Goal: Task Accomplishment & Management: Manage account settings

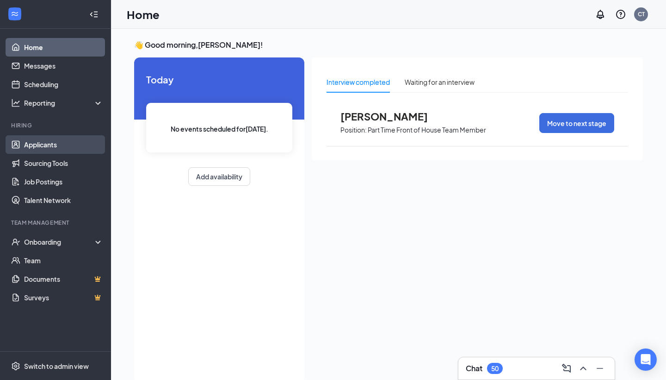
click at [50, 146] on link "Applicants" at bounding box center [63, 144] width 79 height 19
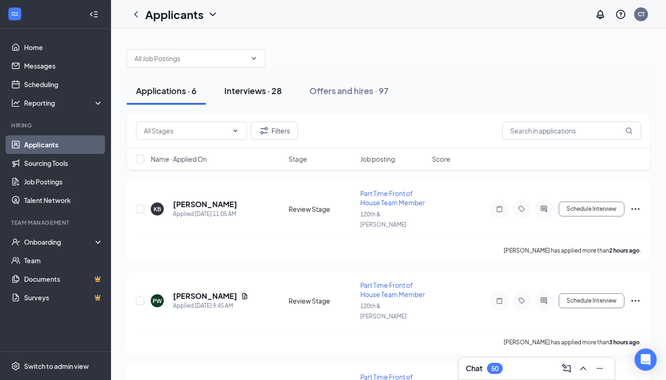
click at [248, 92] on div "Interviews · 28" at bounding box center [252, 91] width 57 height 12
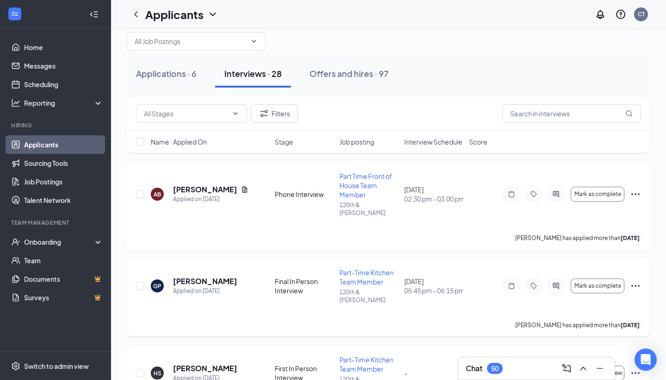
scroll to position [18, 0]
click at [547, 115] on input "text" at bounding box center [572, 112] width 139 height 19
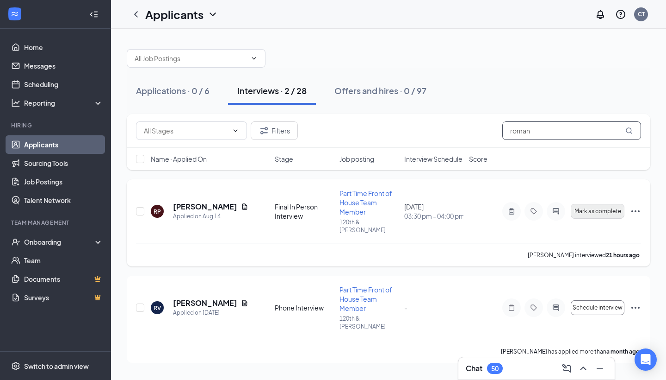
type input "roman"
click at [616, 210] on span "Mark as complete" at bounding box center [598, 211] width 47 height 6
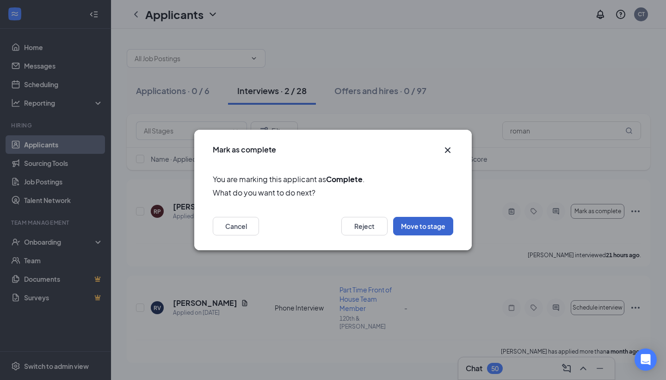
click at [433, 229] on button "Move to stage" at bounding box center [423, 226] width 60 height 19
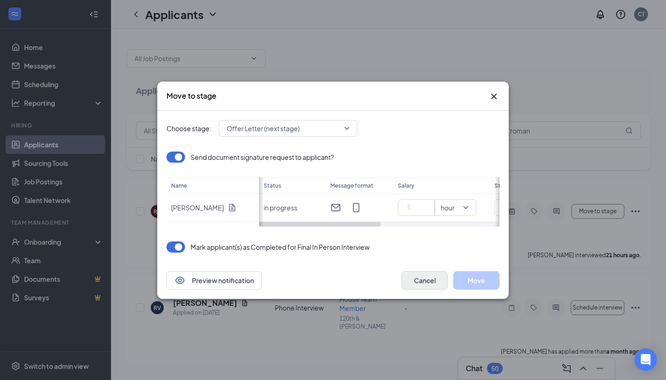
click at [428, 285] on button "Cancel" at bounding box center [425, 280] width 46 height 19
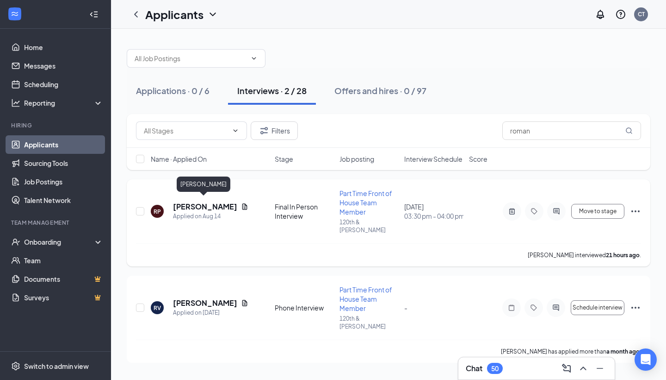
click at [199, 203] on h5 "[PERSON_NAME]" at bounding box center [205, 206] width 64 height 10
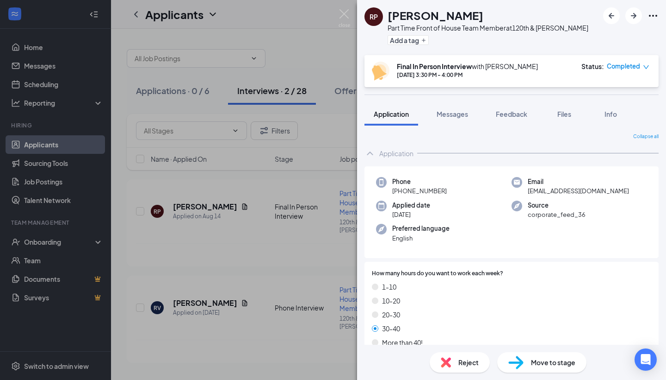
click at [535, 361] on span "Move to stage" at bounding box center [553, 362] width 44 height 10
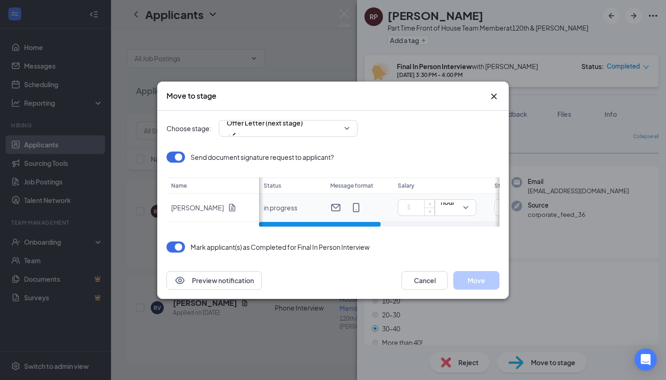
click at [417, 205] on input at bounding box center [418, 207] width 32 height 14
type input "16.5"
click at [477, 278] on button "Move" at bounding box center [477, 280] width 46 height 19
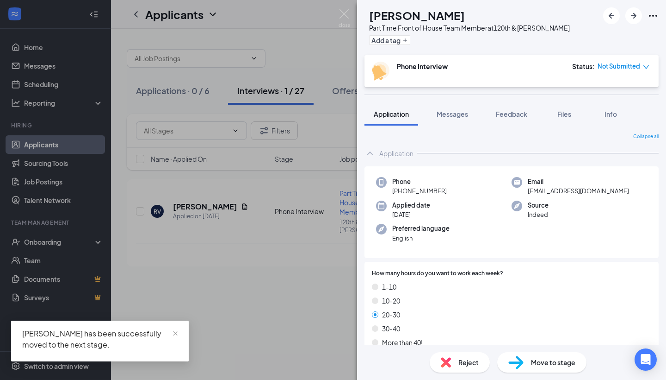
click at [302, 47] on div "RV [PERSON_NAME] Part Time Front of House Team Member at 120th & [PERSON_NAME] …" at bounding box center [333, 190] width 666 height 380
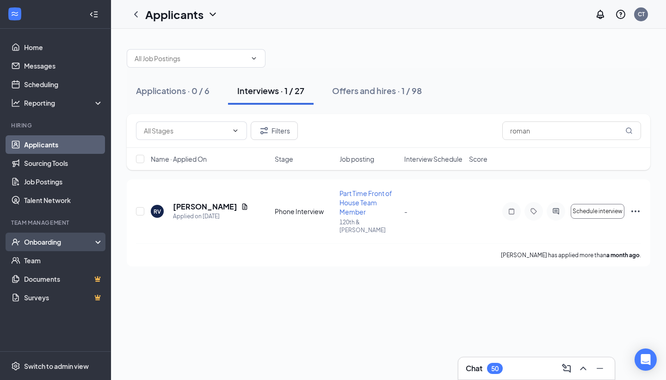
click at [50, 244] on div "Onboarding" at bounding box center [59, 241] width 71 height 9
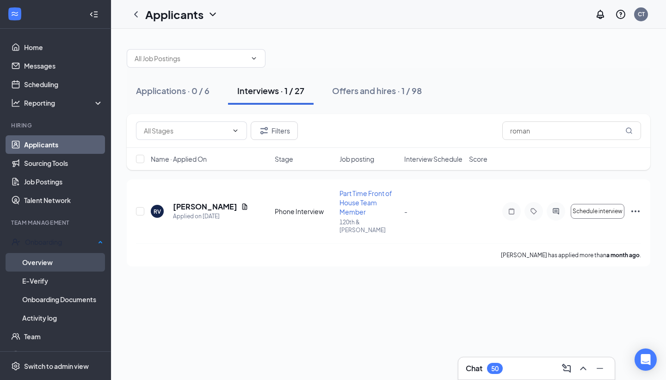
click at [53, 258] on link "Overview" at bounding box center [62, 262] width 81 height 19
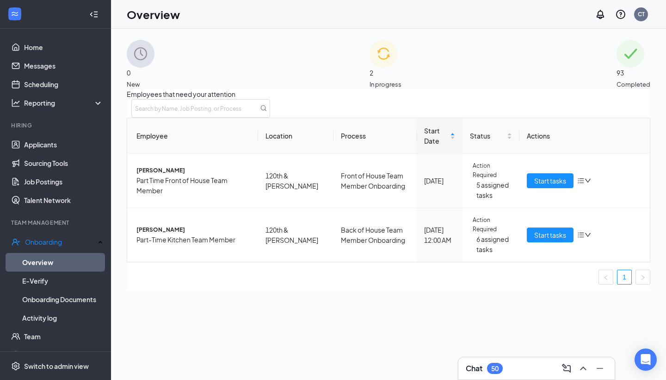
click at [370, 67] on img at bounding box center [384, 54] width 28 height 28
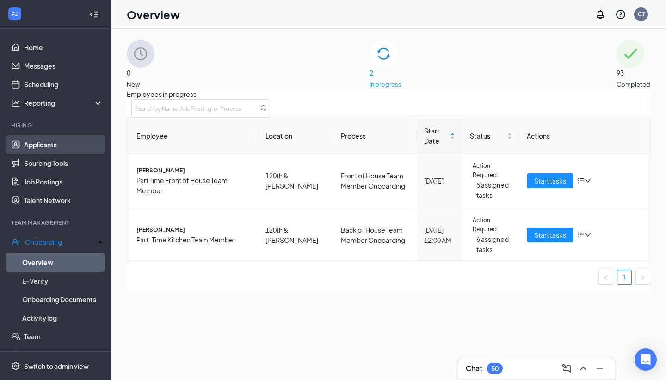
click at [48, 145] on link "Applicants" at bounding box center [63, 144] width 79 height 19
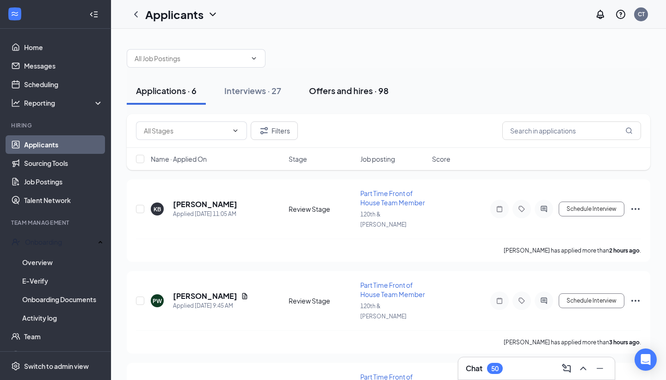
click at [365, 87] on div "Offers and hires · 98" at bounding box center [349, 91] width 80 height 12
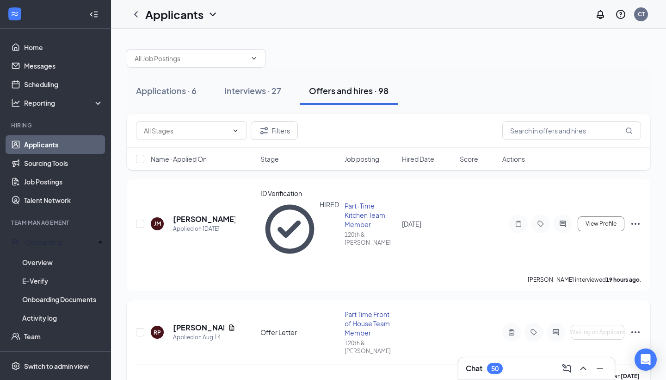
click at [637, 326] on icon "Ellipses" at bounding box center [635, 331] width 11 height 11
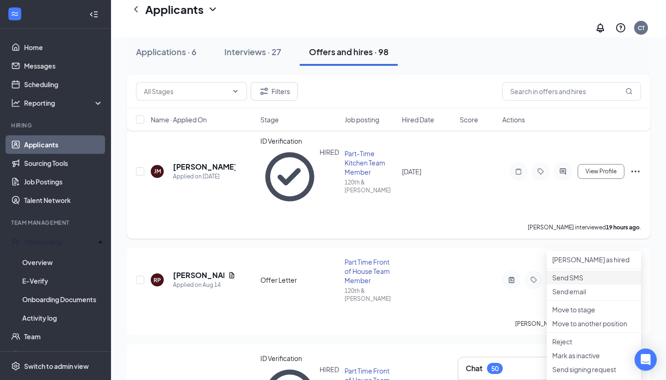
scroll to position [61, 0]
click at [586, 255] on p "[PERSON_NAME] as hired" at bounding box center [594, 258] width 83 height 9
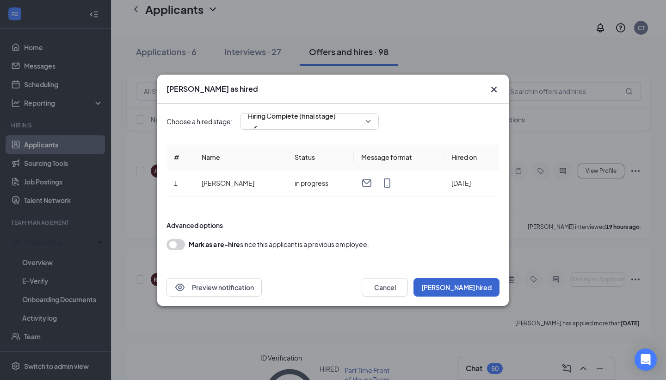
click at [479, 286] on button "[PERSON_NAME] hired" at bounding box center [457, 287] width 86 height 19
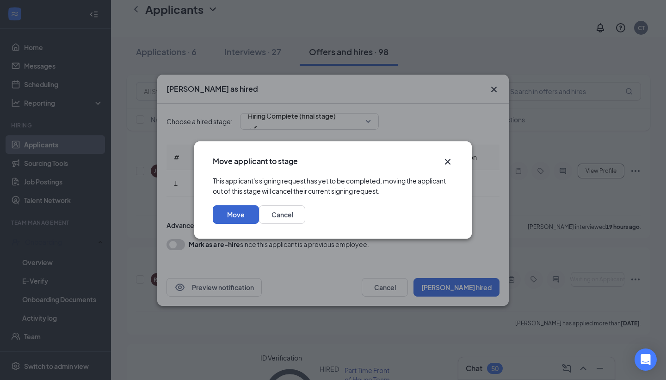
click at [259, 224] on button "Move" at bounding box center [236, 214] width 46 height 19
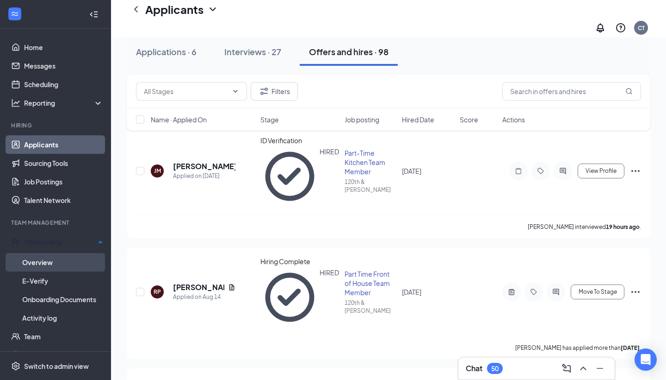
click at [58, 261] on link "Overview" at bounding box center [62, 262] width 81 height 19
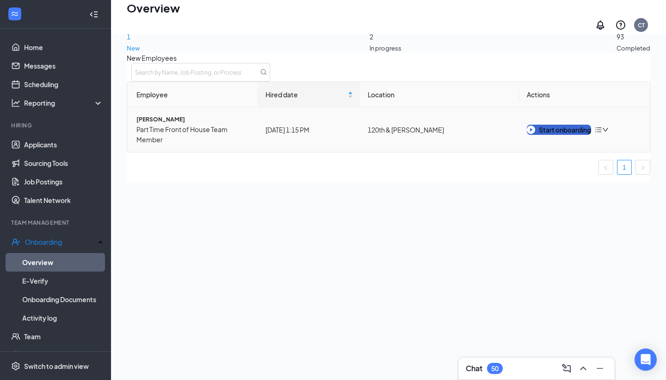
click at [569, 130] on div "Start onboarding" at bounding box center [559, 130] width 64 height 10
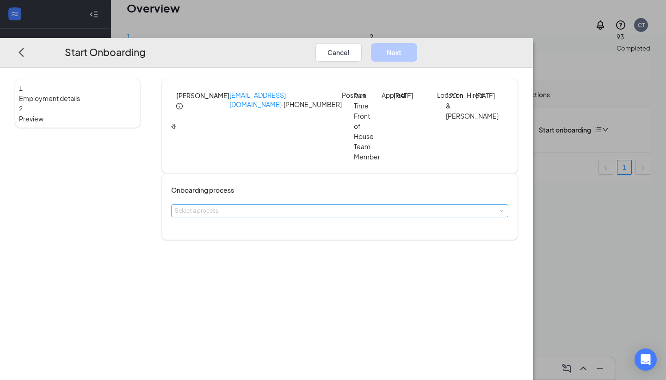
click at [367, 206] on div "Select a process" at bounding box center [338, 210] width 326 height 9
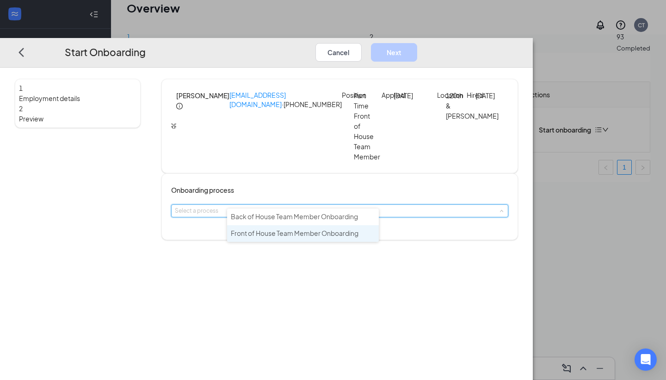
click at [330, 235] on span "Front of House Team Member Onboarding" at bounding box center [295, 233] width 128 height 8
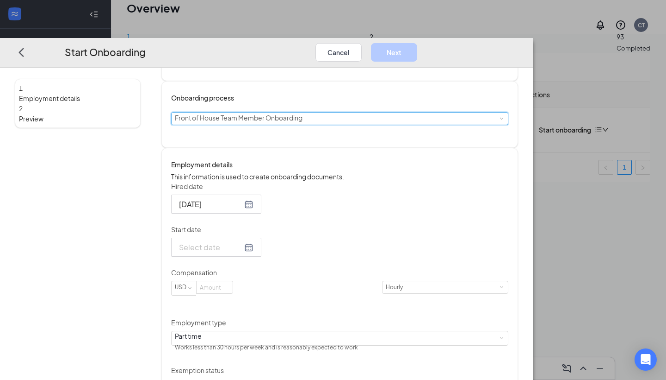
scroll to position [93, 0]
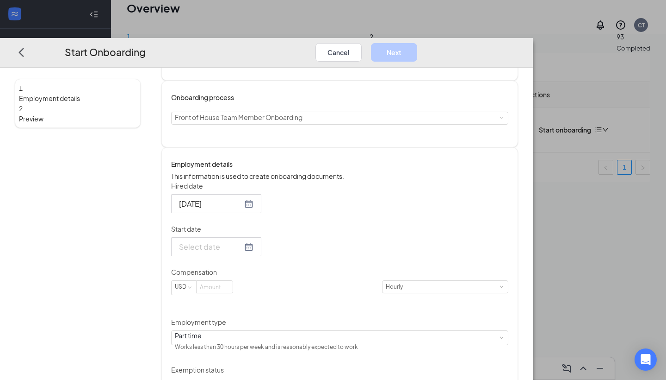
click at [254, 247] on div at bounding box center [216, 247] width 75 height 12
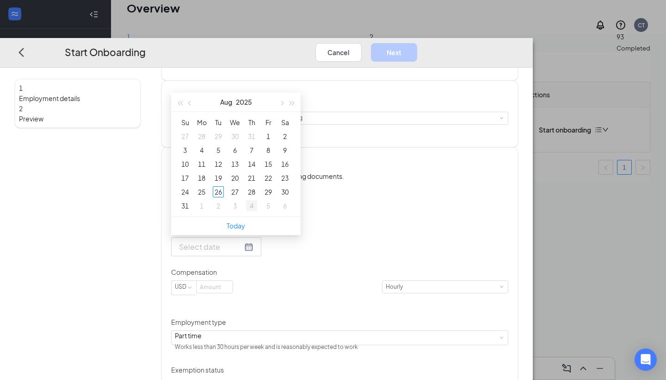
type input "[DATE]"
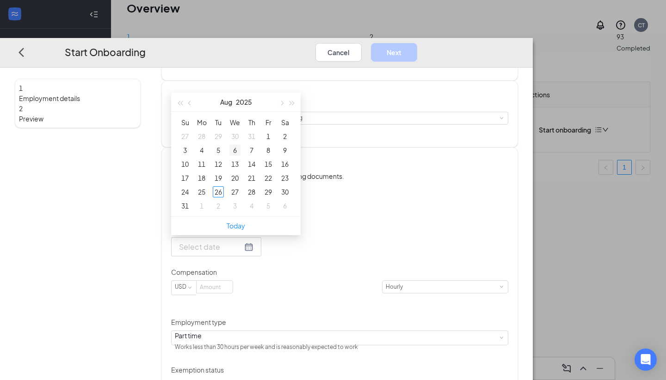
type input "[DATE]"
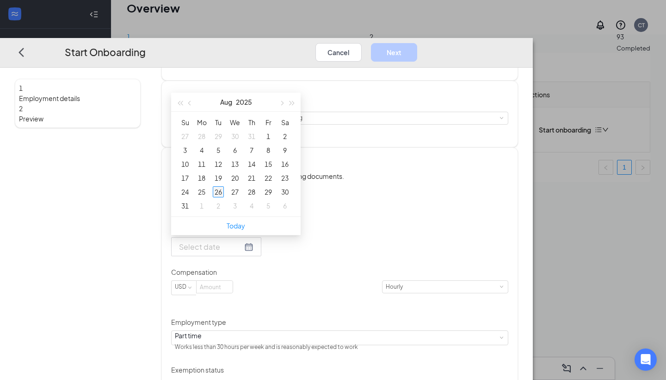
type input "[DATE]"
click at [241, 190] on div "27" at bounding box center [235, 191] width 11 height 11
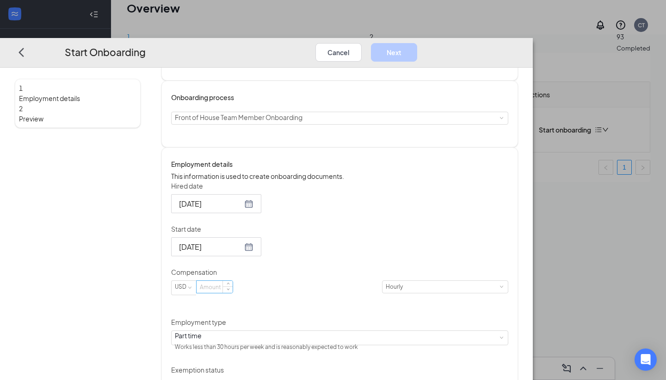
click at [233, 289] on input at bounding box center [215, 286] width 36 height 12
type input "16.5"
click at [305, 336] on div "Part time Works less than 30 hours per week and is reasonably expected to work" at bounding box center [340, 337] width 330 height 14
click at [403, 321] on div "Hired date [DATE] Start date [DATE] [DATE] Su Mo Tu We Th Fr Sa 27 28 29 30 31 …" at bounding box center [339, 306] width 337 height 251
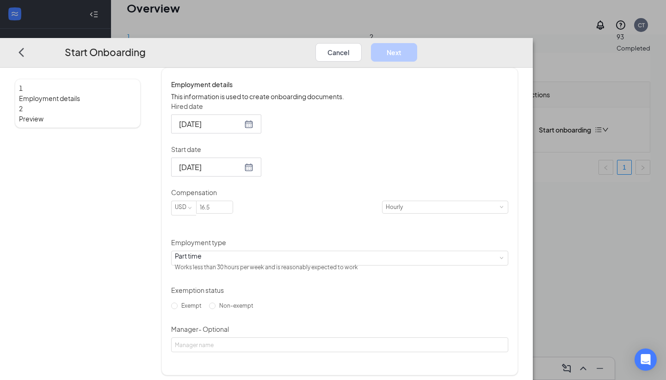
scroll to position [172, 0]
click at [216, 309] on input "Non-exempt" at bounding box center [212, 306] width 6 height 6
radio input "true"
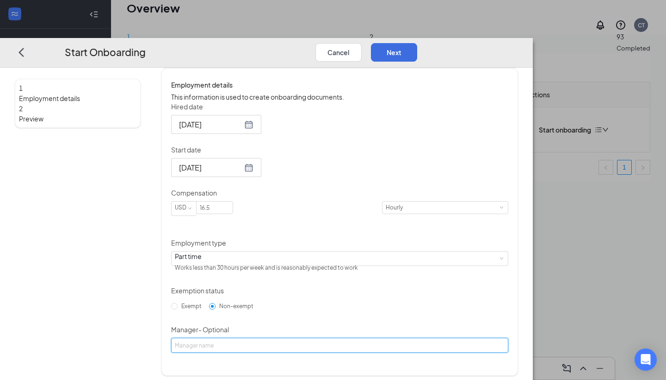
click at [261, 351] on input "Manager - Optional" at bounding box center [339, 344] width 337 height 15
type input "[PERSON_NAME]"
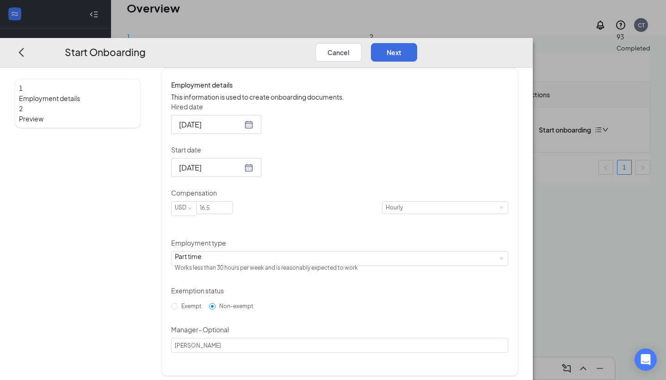
click at [389, 337] on div "Hired date [DATE] Start date [DATE] [DATE] Su Mo Tu We Th Fr Sa 27 28 29 30 31 …" at bounding box center [339, 227] width 337 height 251
click at [417, 43] on button "Next" at bounding box center [394, 52] width 46 height 19
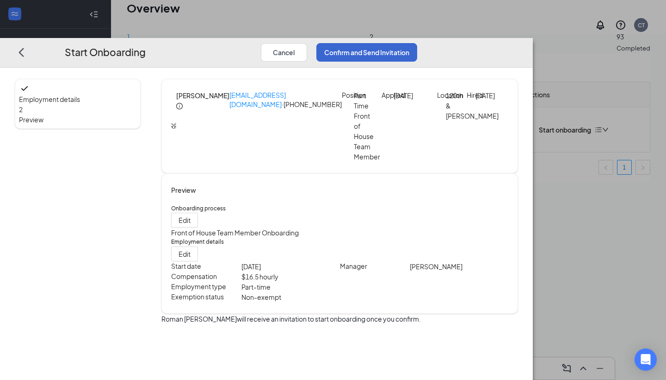
scroll to position [0, 0]
click at [417, 43] on button "Confirm and Send Invitation" at bounding box center [367, 52] width 101 height 19
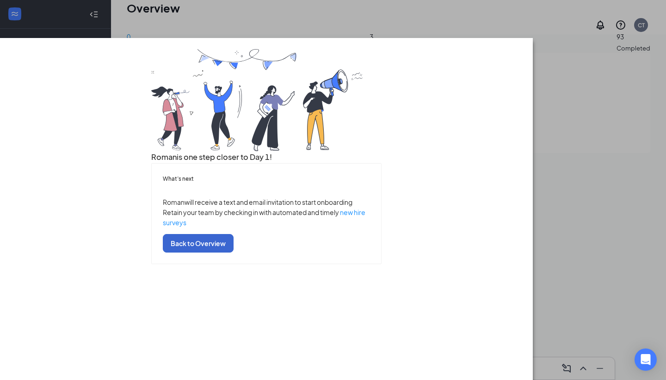
click at [234, 252] on button "Back to Overview" at bounding box center [198, 243] width 71 height 19
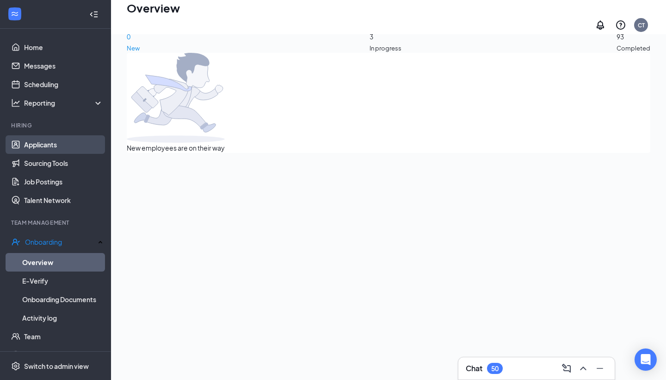
click at [57, 147] on link "Applicants" at bounding box center [63, 144] width 79 height 19
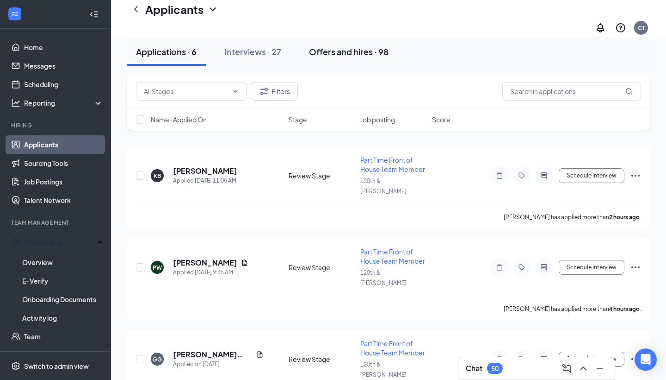
click at [358, 55] on div "Offers and hires · 98" at bounding box center [349, 52] width 80 height 12
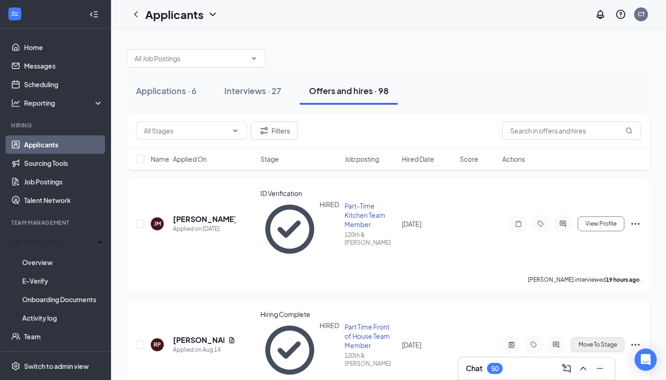
click at [611, 341] on span "Move To Stage" at bounding box center [598, 344] width 38 height 6
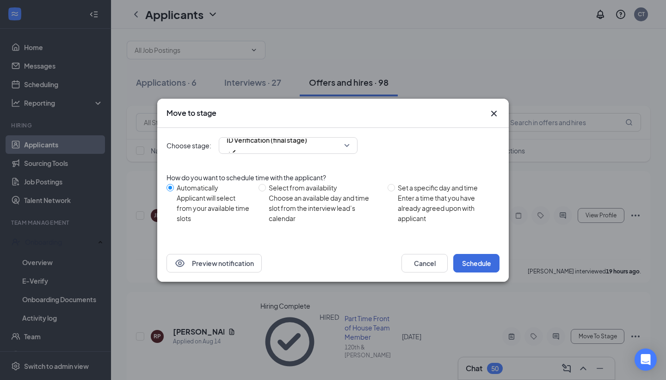
scroll to position [0, 0]
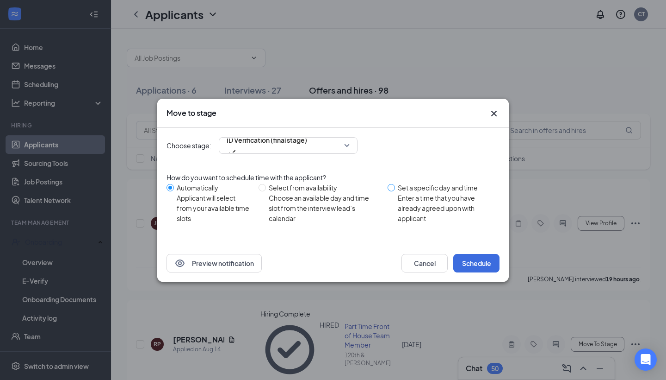
click at [395, 191] on span at bounding box center [391, 187] width 7 height 7
click at [395, 191] on input "Set a specific day and time Enter a time that you have already agreed upon with…" at bounding box center [391, 187] width 7 height 7
radio input "true"
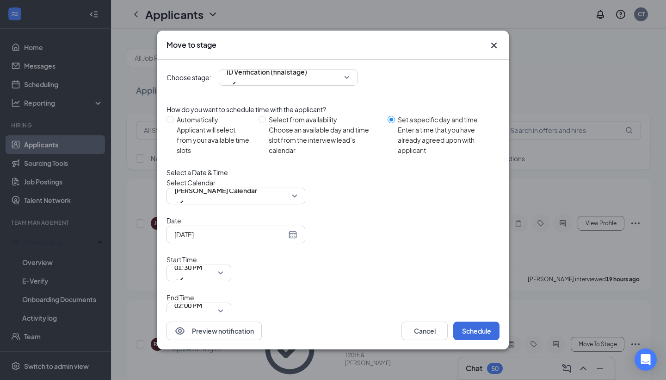
radio input "false"
click at [291, 239] on div "[DATE]" at bounding box center [235, 234] width 123 height 10
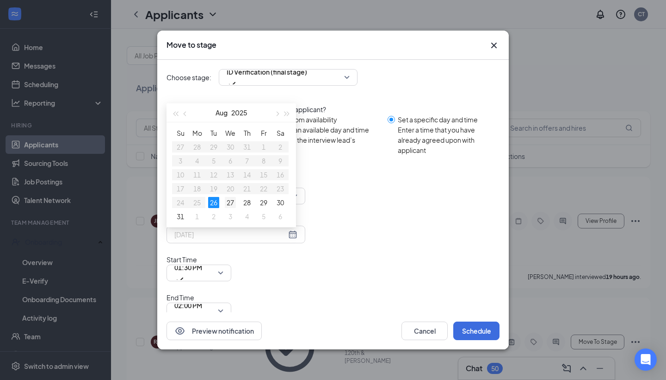
click at [229, 208] on div "27" at bounding box center [230, 202] width 11 height 11
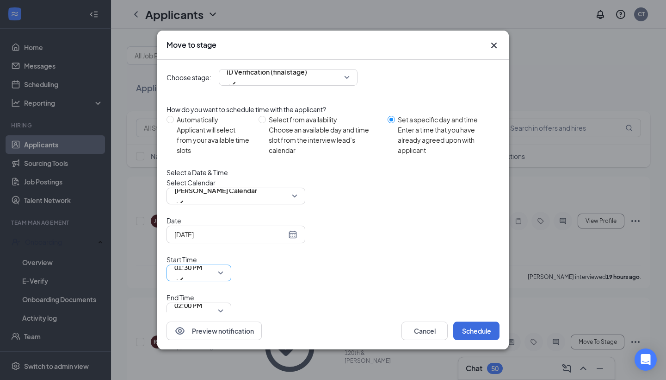
click at [224, 266] on span "01:30 PM" at bounding box center [198, 273] width 49 height 14
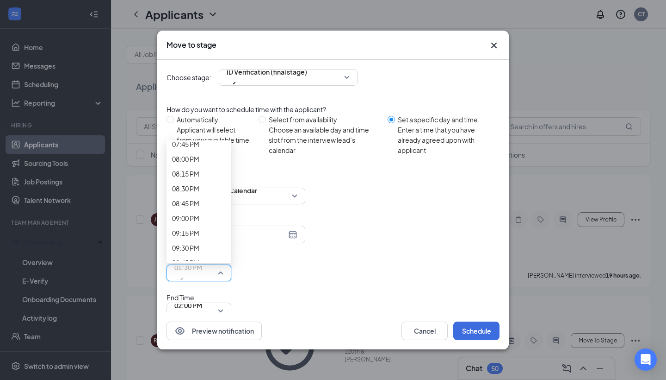
scroll to position [0, 0]
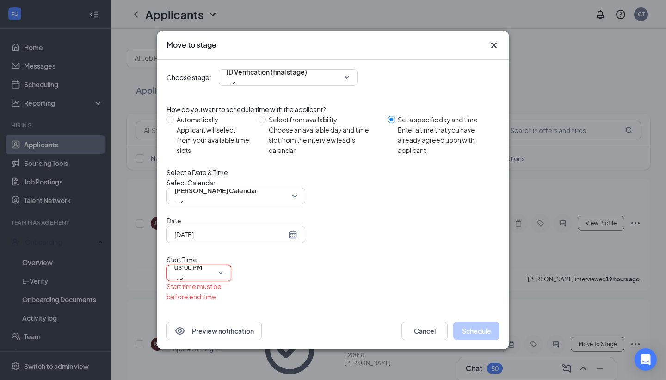
click at [224, 324] on span "02:00 PM" at bounding box center [198, 331] width 49 height 14
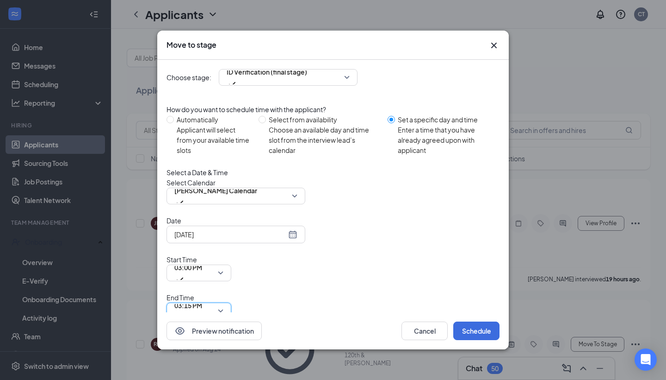
click at [357, 312] on div "Preview notification Cancel Schedule" at bounding box center [333, 330] width 352 height 37
click at [477, 321] on button "Schedule" at bounding box center [477, 330] width 46 height 19
click at [479, 321] on button "Schedule" at bounding box center [477, 330] width 46 height 19
click at [473, 321] on button "Schedule" at bounding box center [477, 330] width 46 height 19
click at [294, 239] on div "[DATE]" at bounding box center [235, 234] width 123 height 10
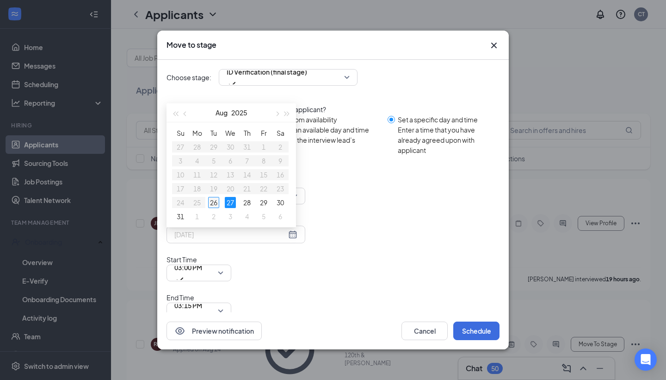
type input "[DATE]"
click at [215, 208] on div "26" at bounding box center [213, 202] width 11 height 11
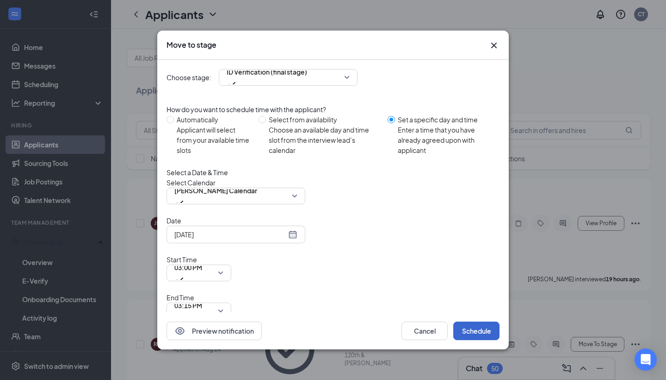
click at [474, 321] on button "Schedule" at bounding box center [477, 330] width 46 height 19
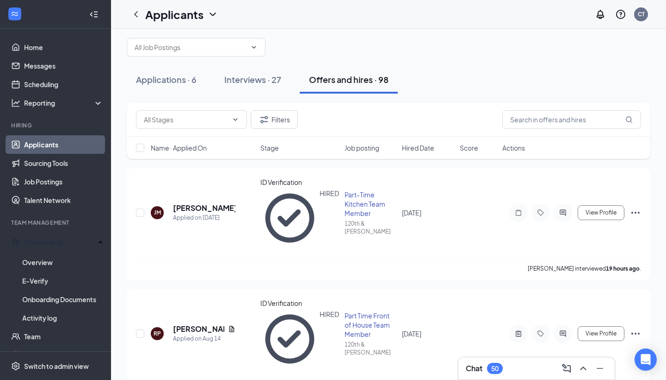
scroll to position [8, 0]
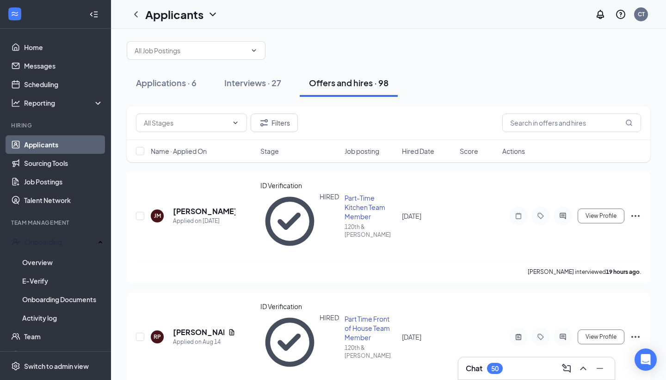
click at [512, 64] on div "Applications · 6 Interviews · 27 Offers and hires · 98" at bounding box center [389, 83] width 524 height 46
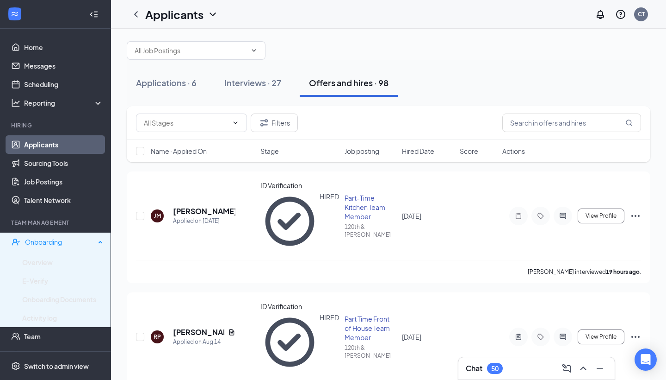
click at [52, 243] on div "Onboarding" at bounding box center [60, 241] width 70 height 9
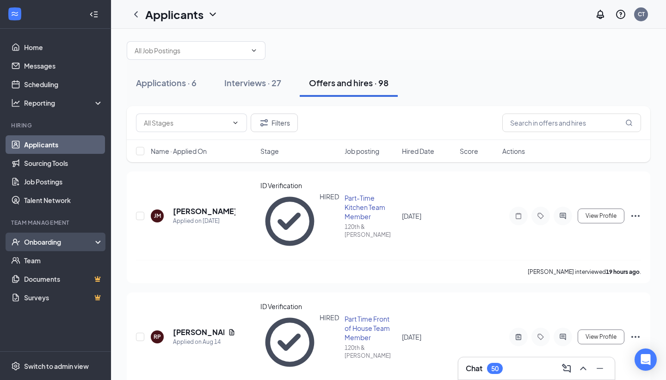
click at [54, 242] on div "Onboarding" at bounding box center [59, 241] width 71 height 9
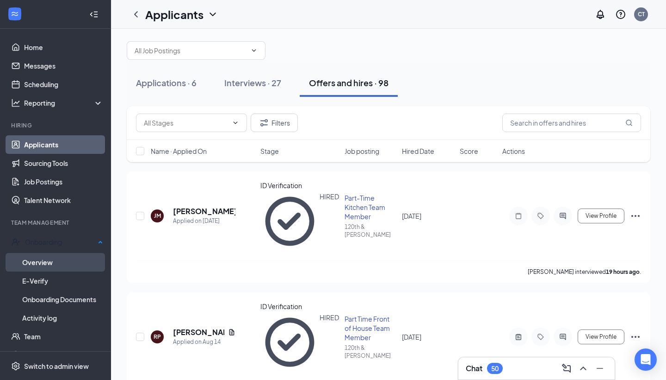
click at [49, 257] on link "Overview" at bounding box center [62, 262] width 81 height 19
